Goal: Transaction & Acquisition: Purchase product/service

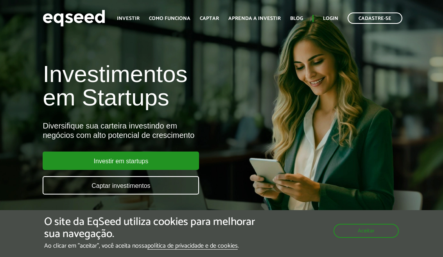
click at [160, 19] on link "Como funciona" at bounding box center [169, 18] width 41 height 5
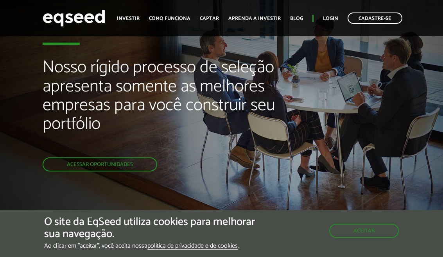
scroll to position [24, 0]
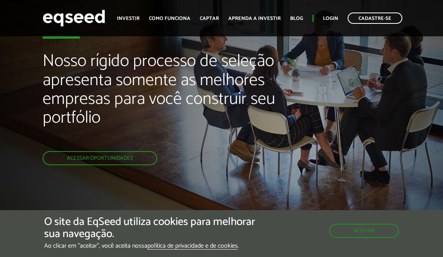
click at [362, 238] on button "Aceitar" at bounding box center [364, 231] width 70 height 14
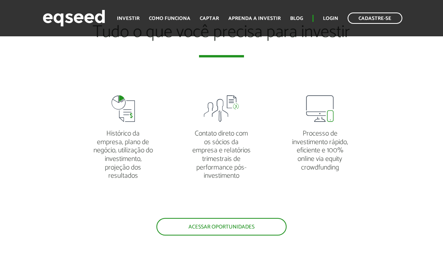
scroll to position [1386, 0]
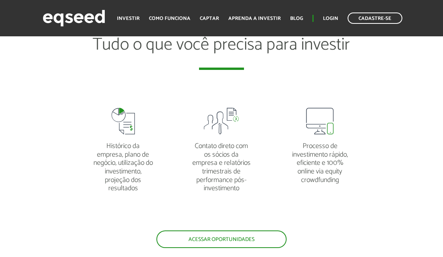
click at [259, 242] on link "Acessar oportunidades" at bounding box center [221, 240] width 130 height 18
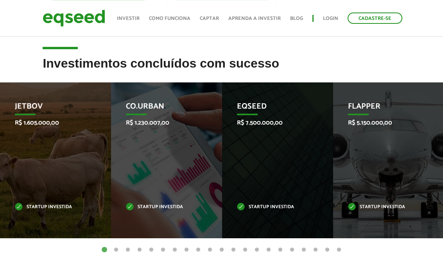
scroll to position [317, 0]
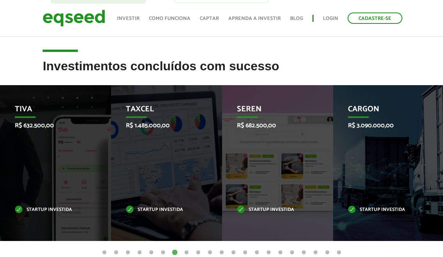
click at [171, 208] on p "Startup investida" at bounding box center [161, 210] width 70 height 4
click at [184, 172] on div "Taxcel R$ 1.485.000,00 Startup investida" at bounding box center [160, 163] width 99 height 156
click at [173, 191] on div "Taxcel R$ 1.485.000,00 Startup investida" at bounding box center [160, 163] width 99 height 156
click at [165, 208] on p "Startup investida" at bounding box center [161, 210] width 70 height 4
click at [142, 100] on div "Taxcel R$ 1.485.000,00 Startup investida" at bounding box center [160, 163] width 99 height 156
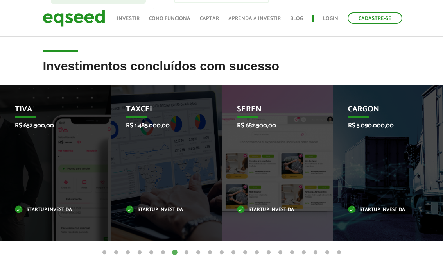
click at [146, 113] on p "Taxcel" at bounding box center [161, 111] width 70 height 13
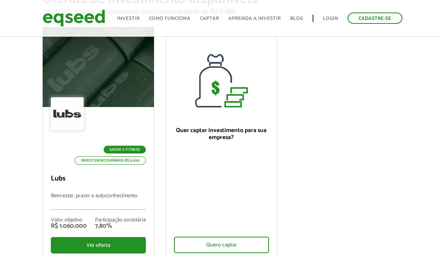
scroll to position [68, 0]
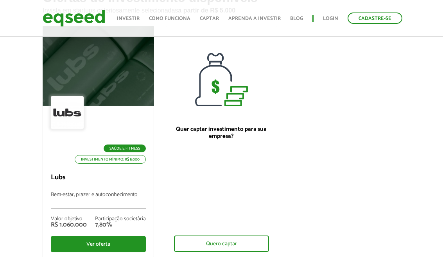
click at [122, 243] on div "Ver oferta" at bounding box center [98, 244] width 95 height 16
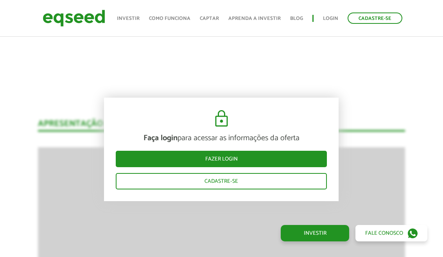
scroll to position [499, 0]
